Goal: Task Accomplishment & Management: Complete application form

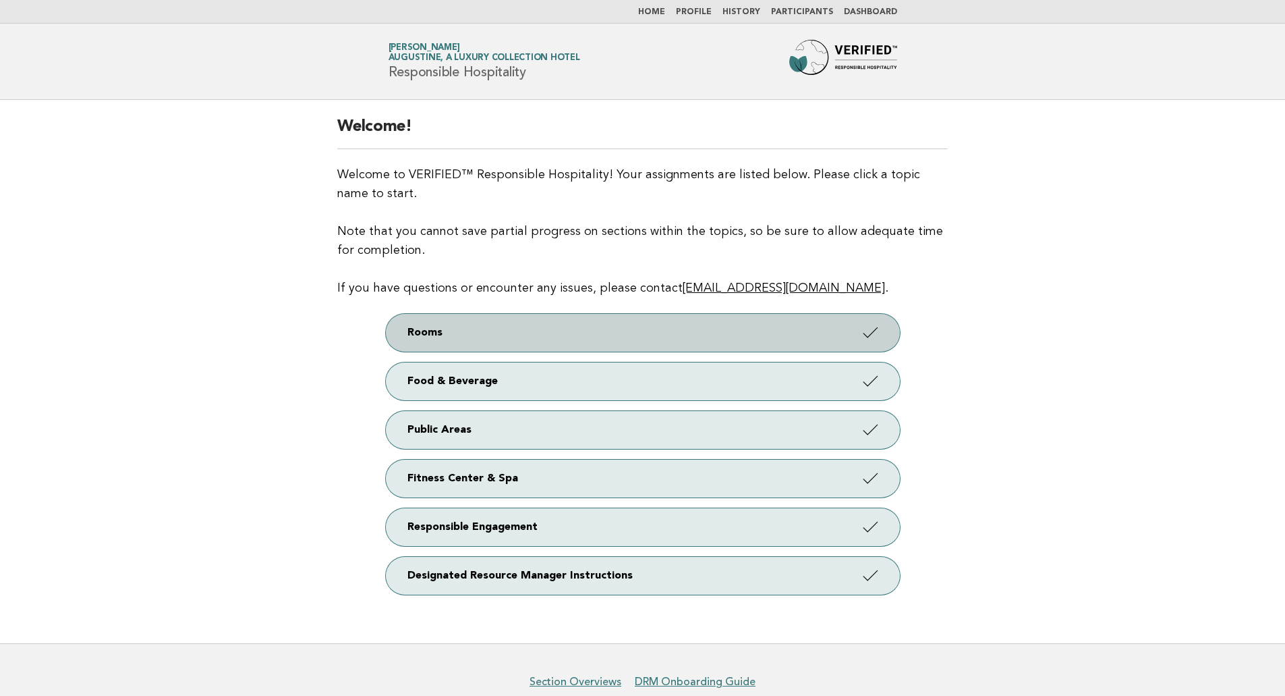
click at [456, 331] on link "Rooms" at bounding box center [643, 333] width 514 height 38
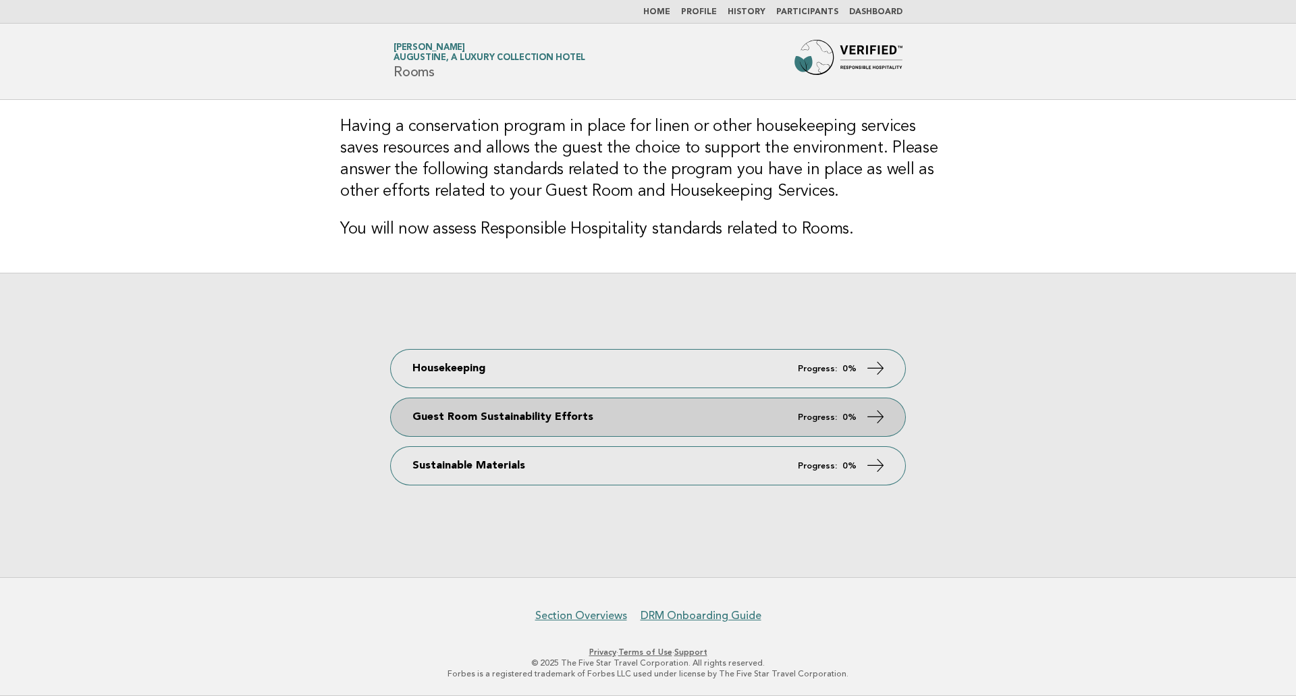
click at [625, 420] on link "Guest Room Sustainability Efforts Progress: 0%" at bounding box center [648, 417] width 514 height 38
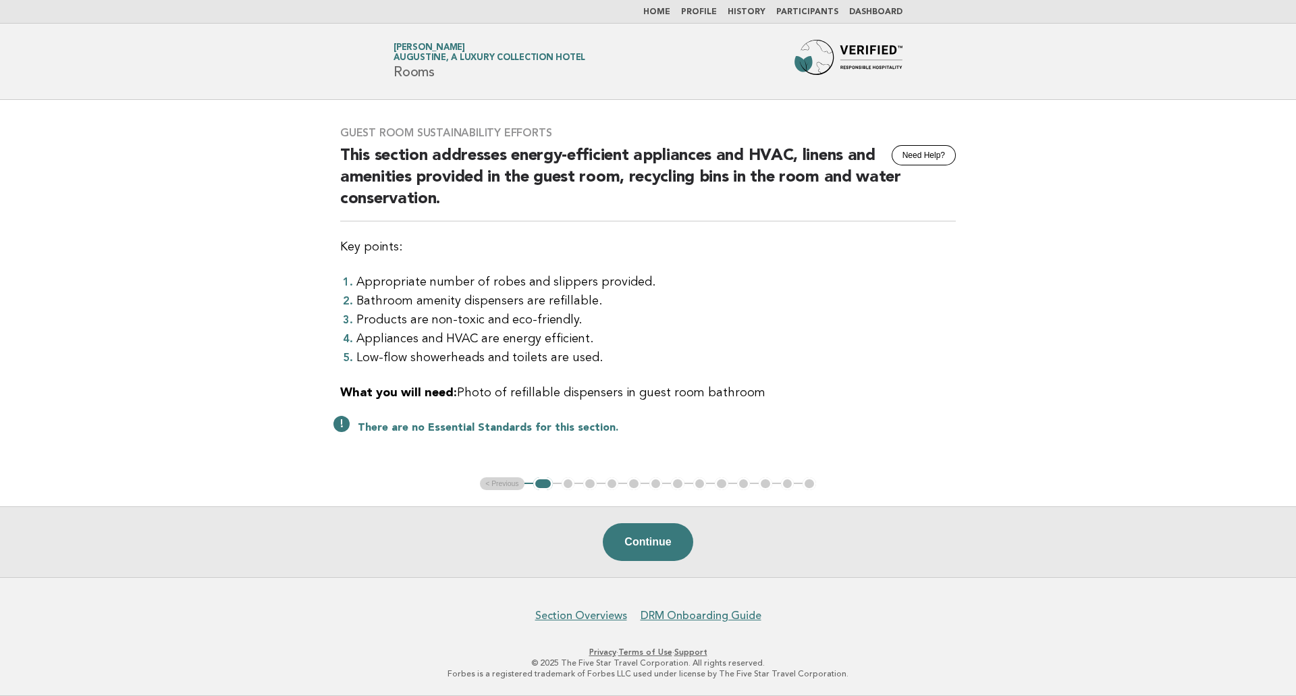
click at [562, 476] on main "Guest Room Sustainability Efforts Need Help? This section addresses energy-effi…" at bounding box center [648, 338] width 1296 height 477
click at [567, 483] on ul "< Previous 1 2 3 4 5 6 7 8 9 10 11 12 13" at bounding box center [648, 483] width 336 height 13
click at [646, 546] on button "Continue" at bounding box center [648, 542] width 90 height 38
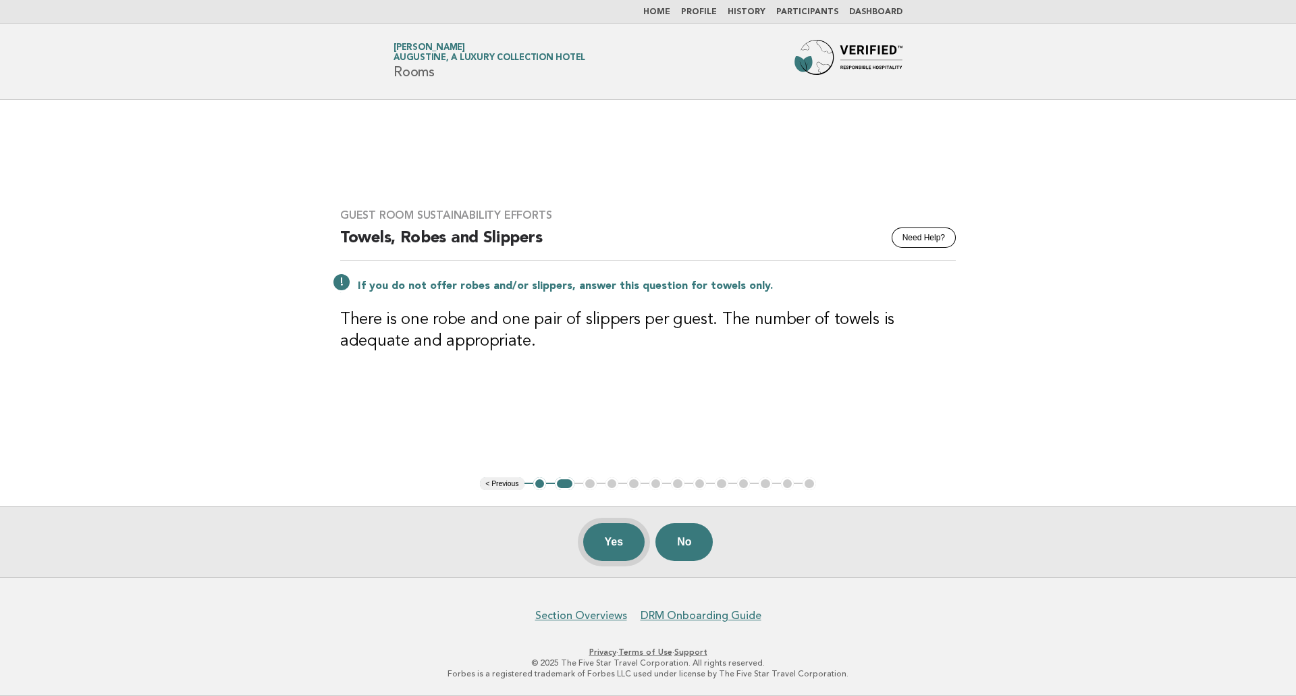
click at [640, 543] on button "Yes" at bounding box center [614, 542] width 62 height 38
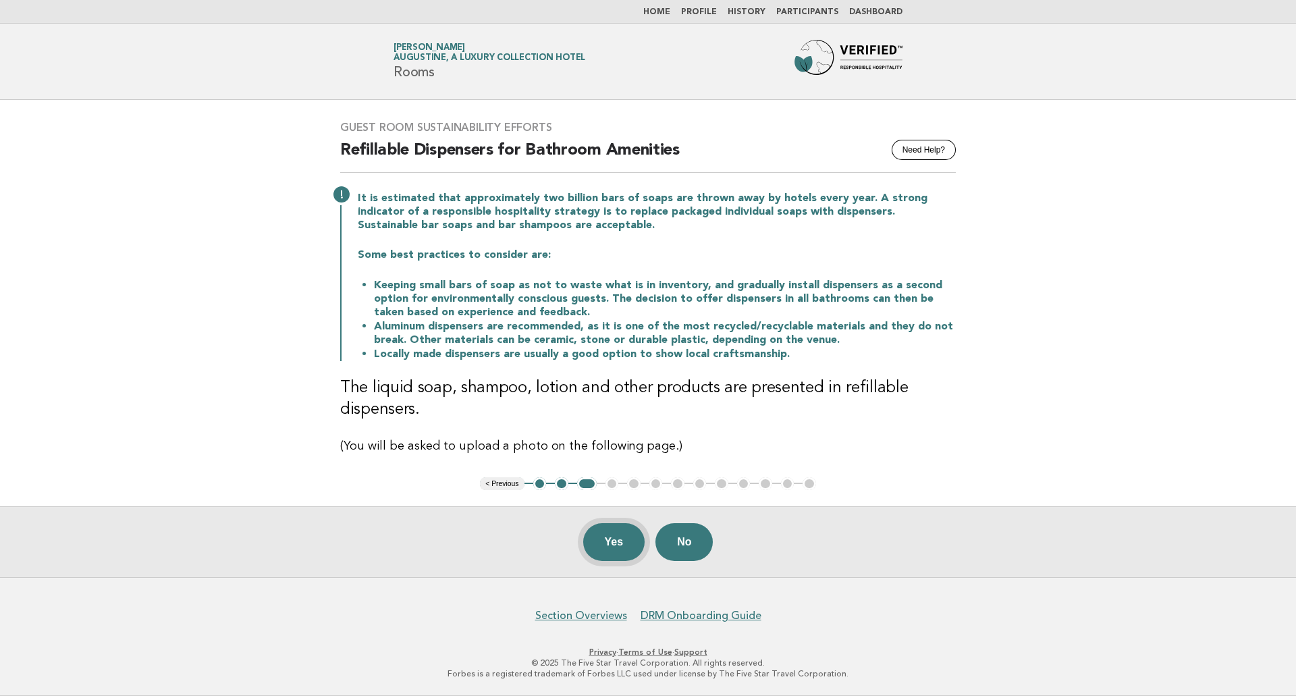
click at [610, 541] on button "Yes" at bounding box center [614, 542] width 62 height 38
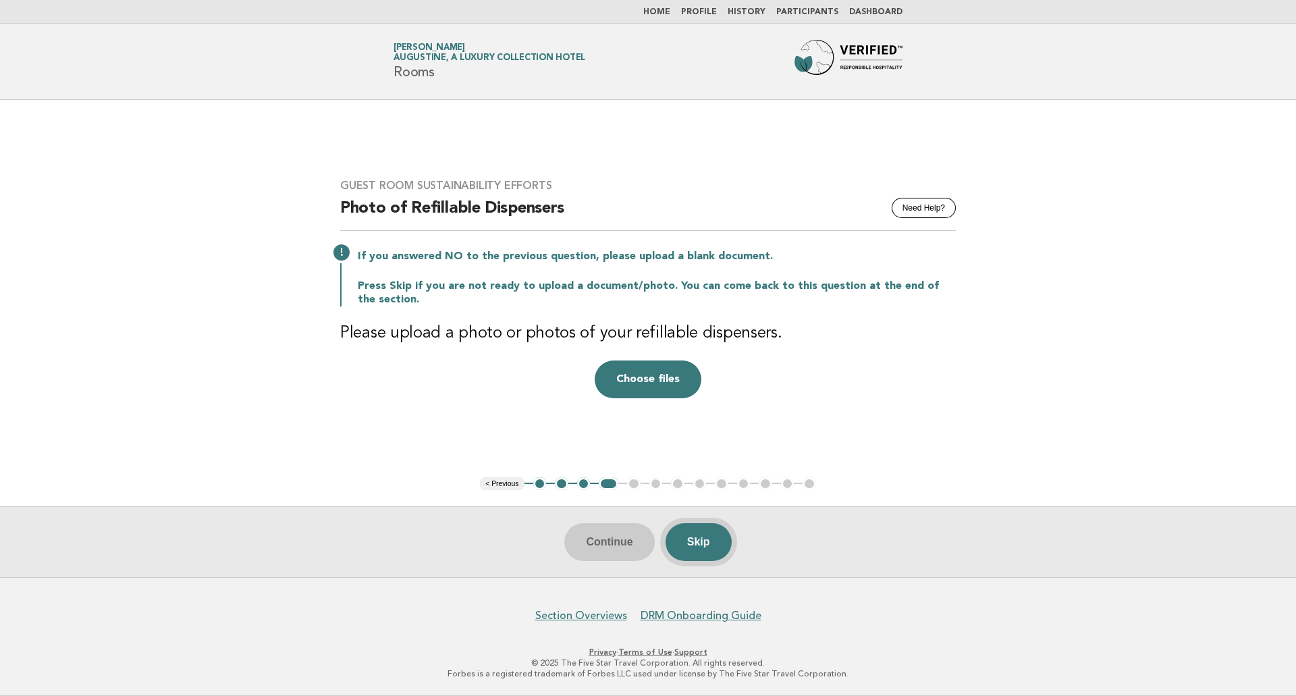
click at [696, 544] on button "Skip" at bounding box center [698, 542] width 66 height 38
